Goal: Information Seeking & Learning: Learn about a topic

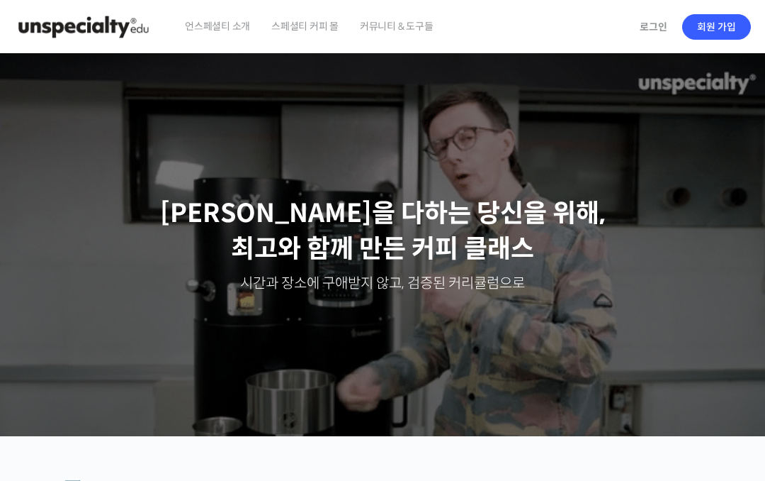
click at [663, 35] on link "로그인" at bounding box center [654, 27] width 45 height 33
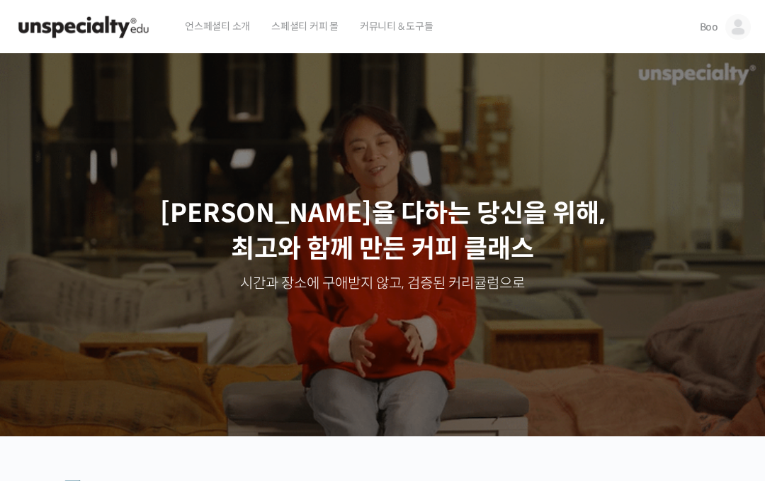
click at [741, 27] on img at bounding box center [739, 27] width 26 height 26
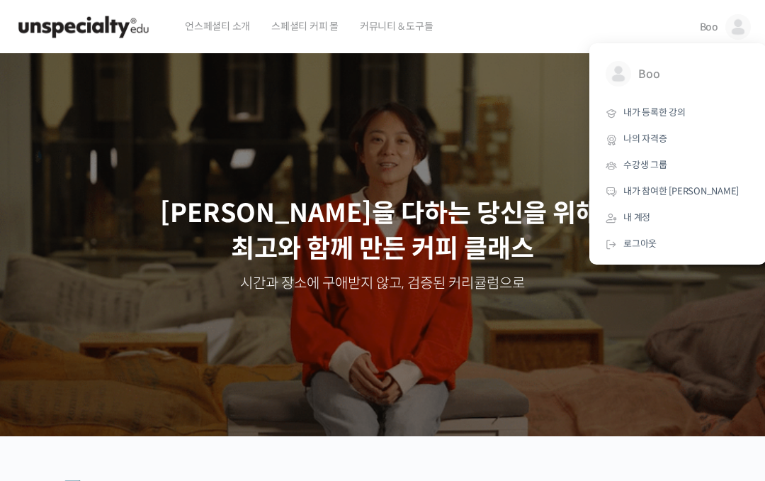
click at [664, 118] on link "내가 등록한 강의" at bounding box center [678, 113] width 166 height 26
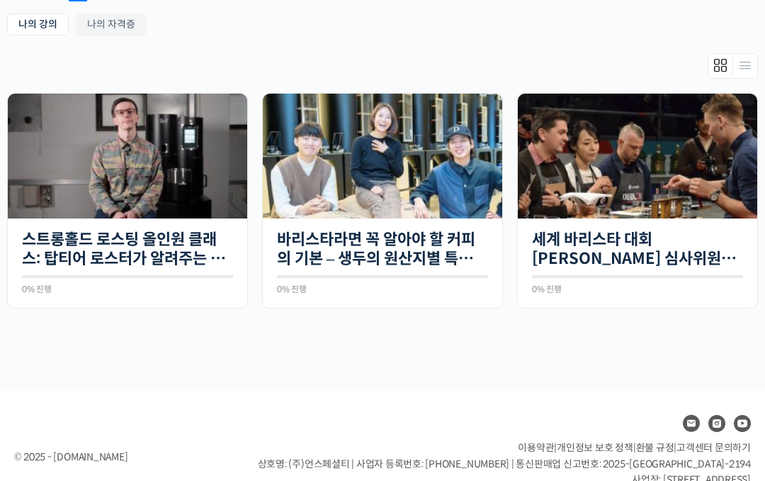
scroll to position [270, 0]
click at [39, 192] on img at bounding box center [128, 156] width 240 height 125
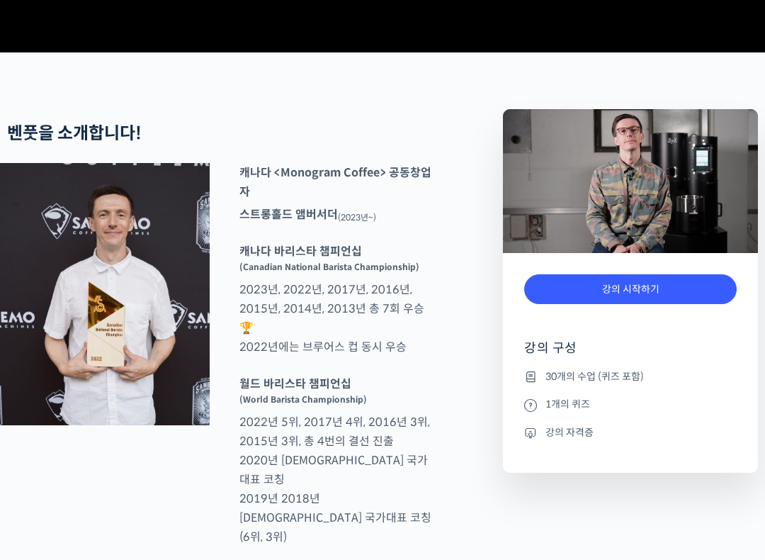
scroll to position [488, 0]
